Goal: Check status: Check status

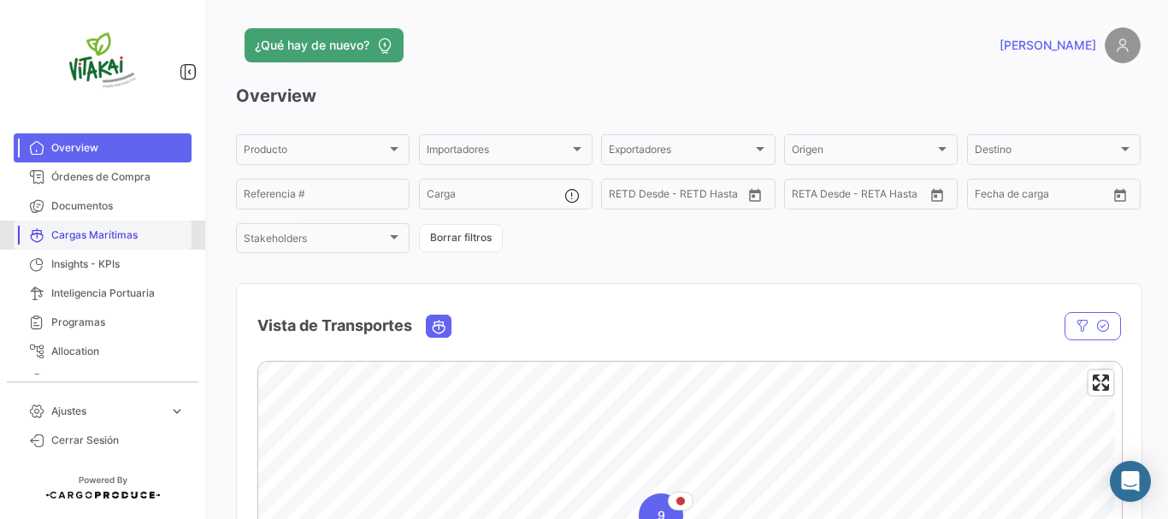
click at [113, 234] on span "Cargas Marítimas" at bounding box center [117, 234] width 133 height 15
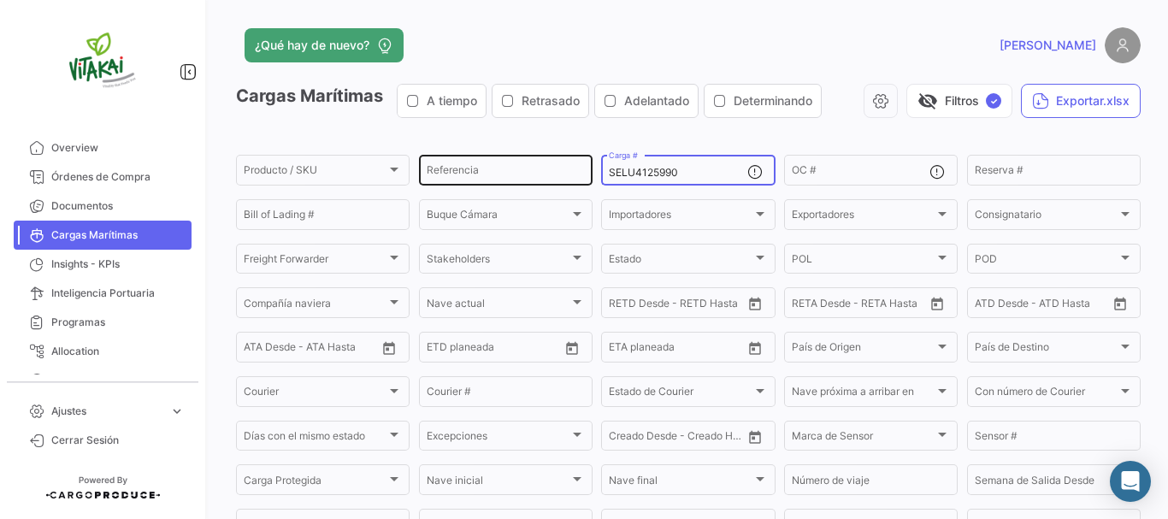
drag, startPoint x: 689, startPoint y: 170, endPoint x: 504, endPoint y: 181, distance: 185.0
click at [0, 0] on div "Producto / SKU Producto / SKU Referencia SELU4125990 Carga # OC # Reserva # Bil…" at bounding box center [0, 0] width 0 height 0
paste input "MSNU3107292"
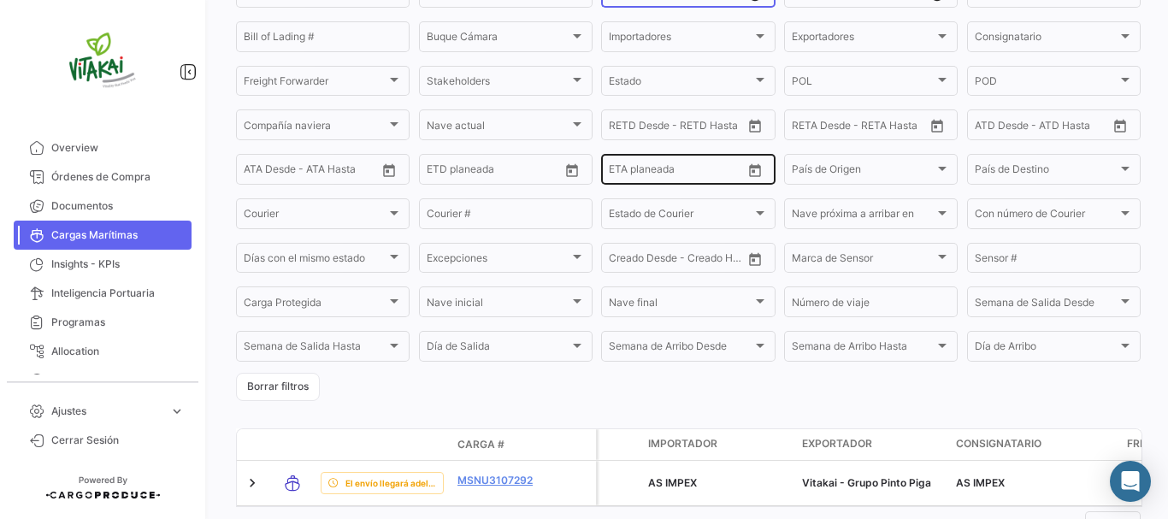
scroll to position [254, 0]
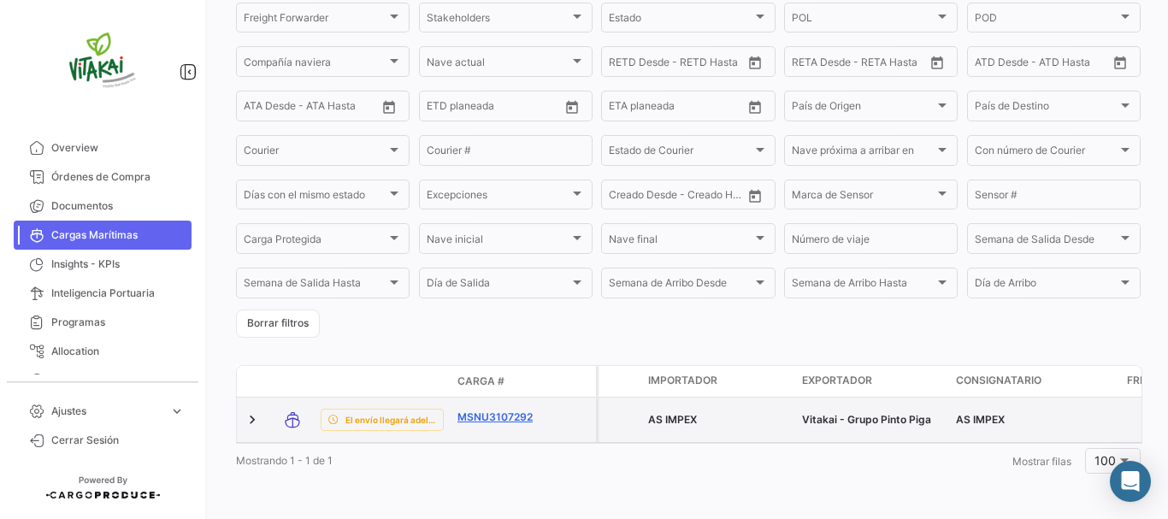
type input "MSNU3107292"
click at [497, 409] on link "MSNU3107292" at bounding box center [501, 416] width 89 height 15
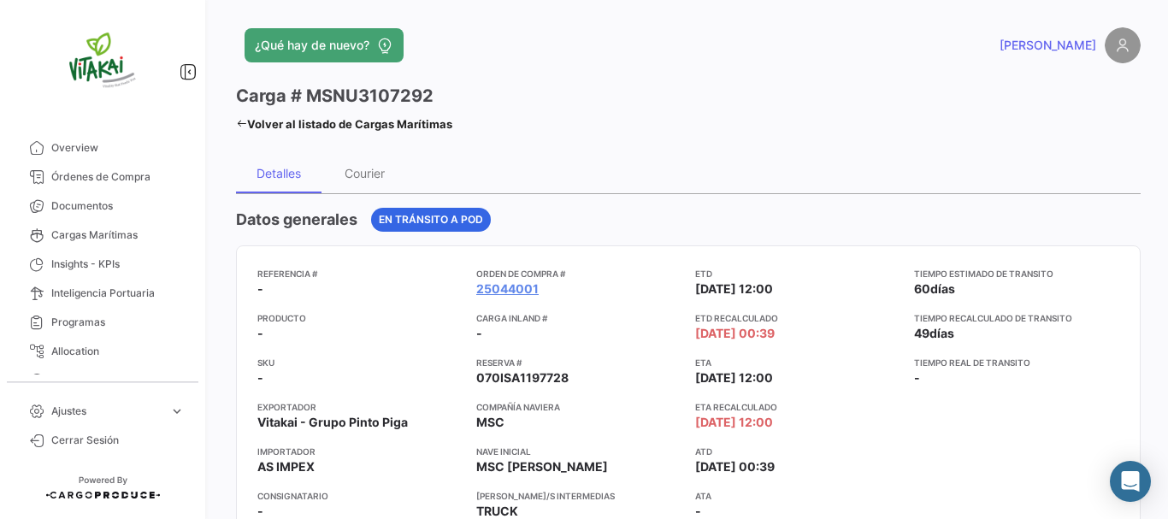
scroll to position [85, 0]
